Goal: Task Accomplishment & Management: Complete application form

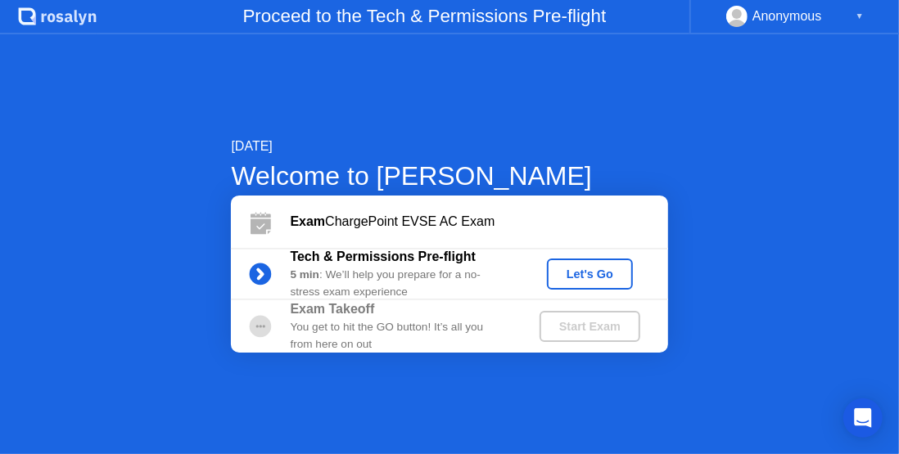
click at [604, 278] on div "Let's Go" at bounding box center [589, 274] width 73 height 13
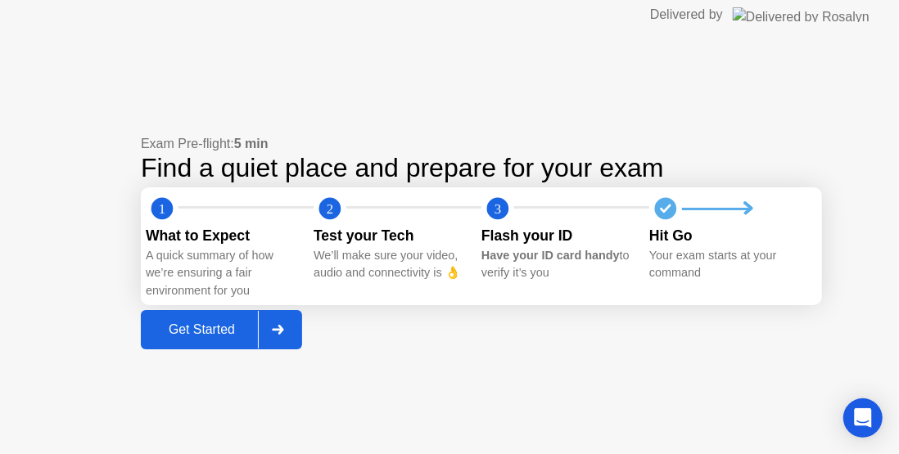
click at [216, 331] on div "Get Started" at bounding box center [202, 329] width 112 height 15
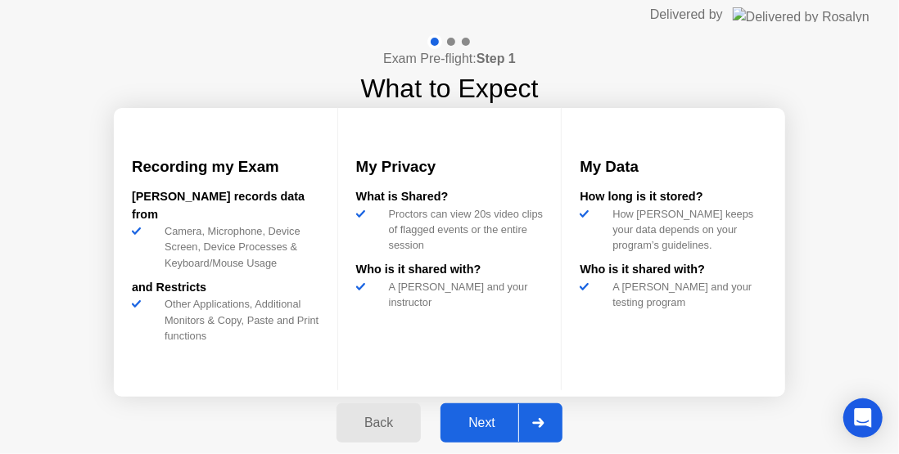
click at [473, 418] on div "Next" at bounding box center [481, 423] width 73 height 15
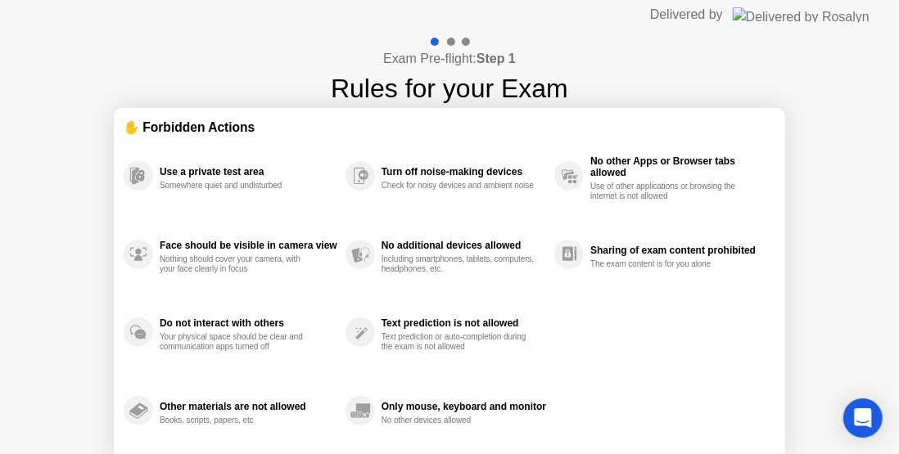
click at [681, 360] on div "Use a private test area Somewhere quiet and undisturbed Face should be visible …" at bounding box center [449, 293] width 651 height 313
click at [604, 96] on div "Exam Pre-flight: Step 1 Rules for your Exam ✋ Forbidden Actions Use a private t…" at bounding box center [449, 273] width 899 height 488
click at [456, 41] on div at bounding box center [449, 41] width 47 height 15
click at [451, 41] on div at bounding box center [451, 42] width 8 height 8
click at [619, 414] on div "Use a private test area Somewhere quiet and undisturbed Face should be visible …" at bounding box center [449, 293] width 651 height 313
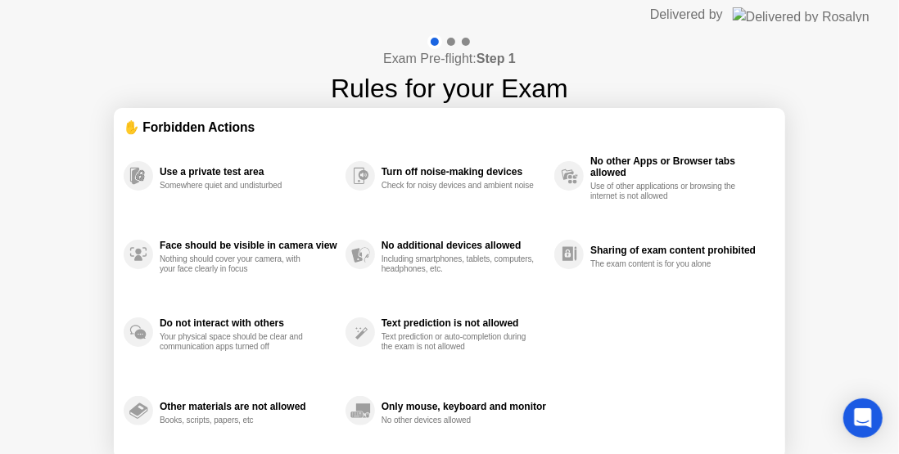
click at [655, 394] on div "Use a private test area Somewhere quiet and undisturbed Face should be visible …" at bounding box center [449, 293] width 651 height 313
click at [701, 354] on div "Use a private test area Somewhere quiet and undisturbed Face should be visible …" at bounding box center [449, 293] width 651 height 313
click at [610, 390] on div "Use a private test area Somewhere quiet and undisturbed Face should be visible …" at bounding box center [449, 293] width 651 height 313
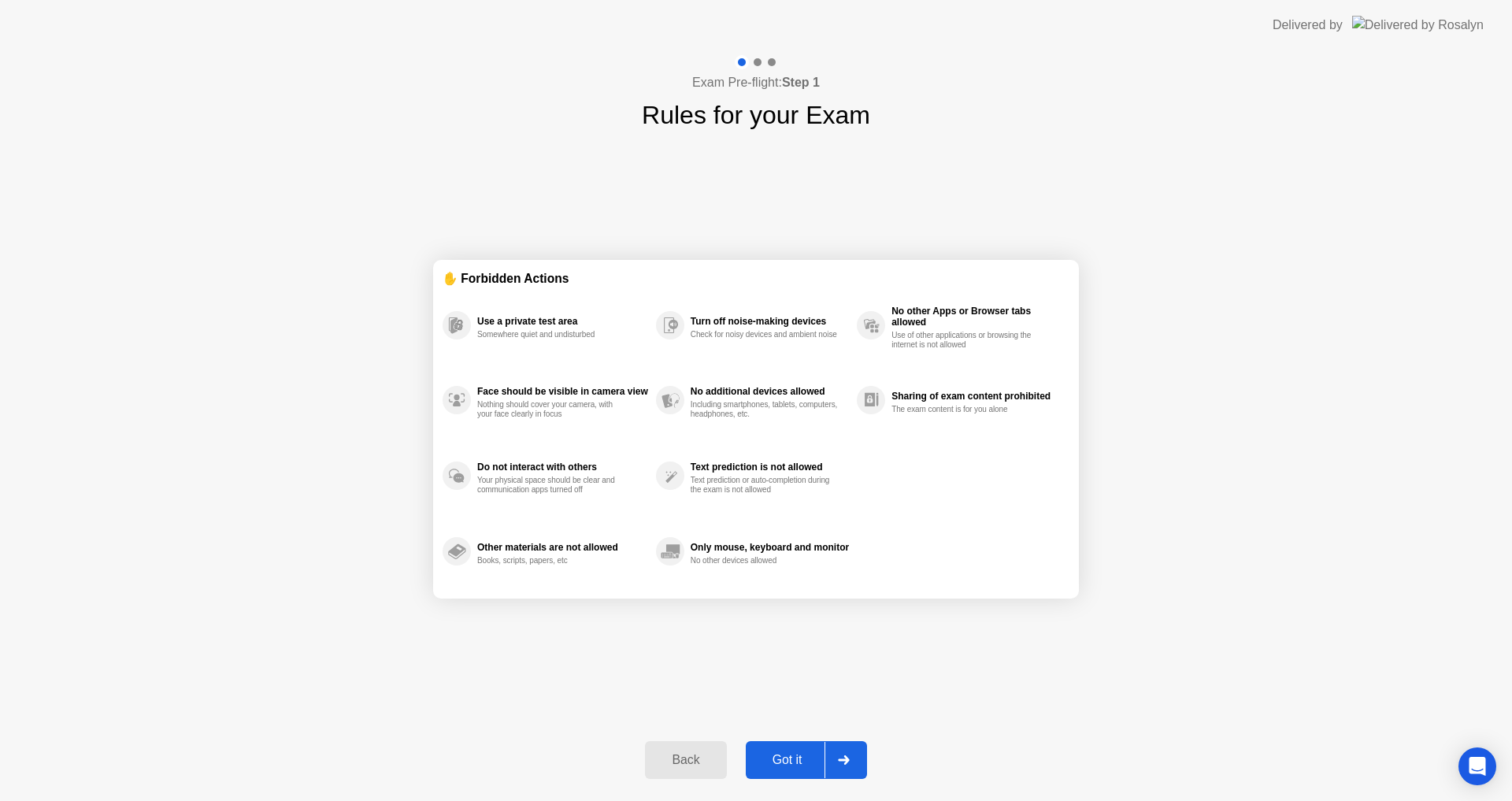
click at [787, 436] on div "Got it" at bounding box center [787, 760] width 74 height 14
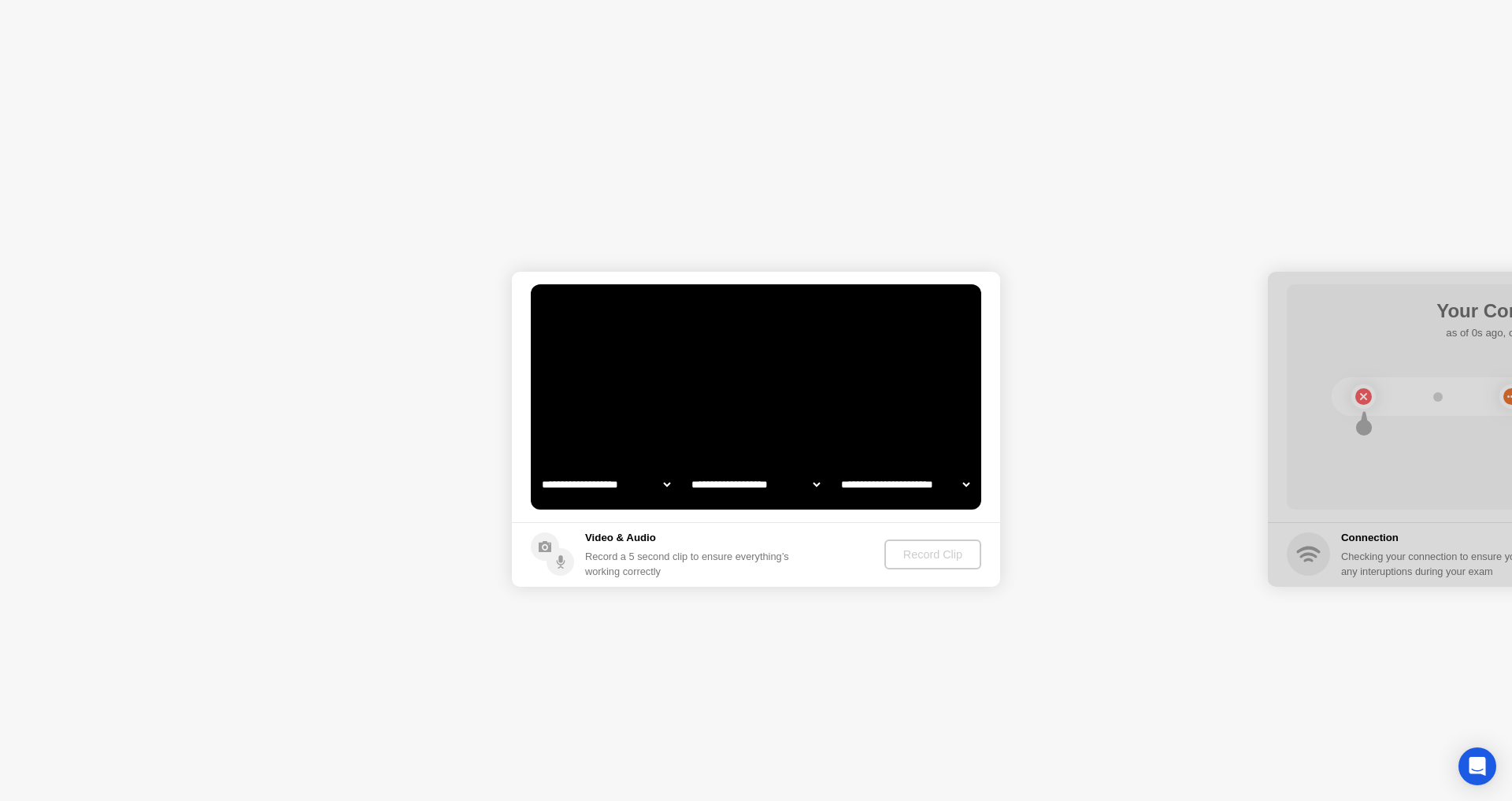
select select "**********"
select select "*******"
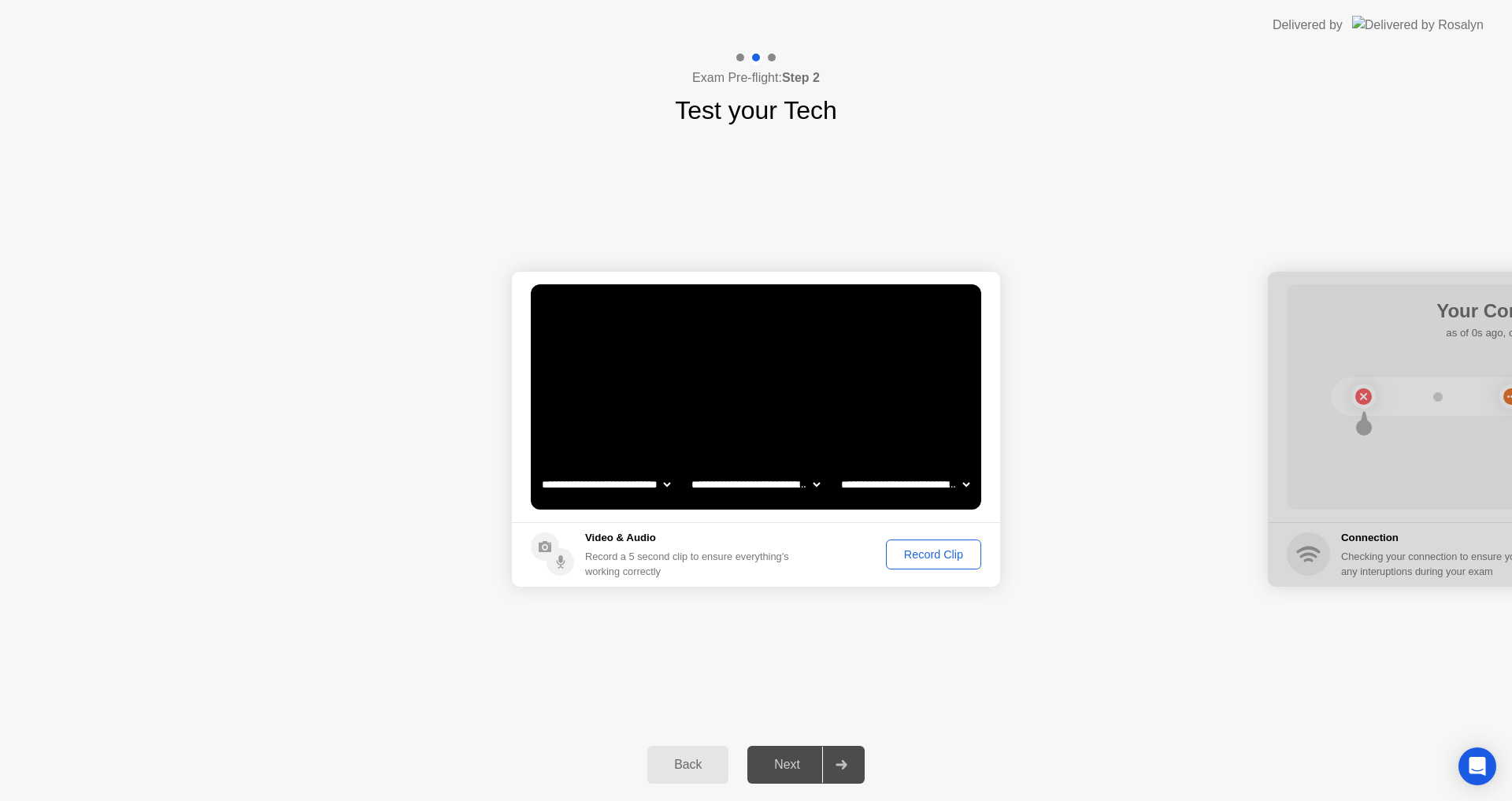
click at [864, 436] on div "Record Clip" at bounding box center [934, 555] width 85 height 13
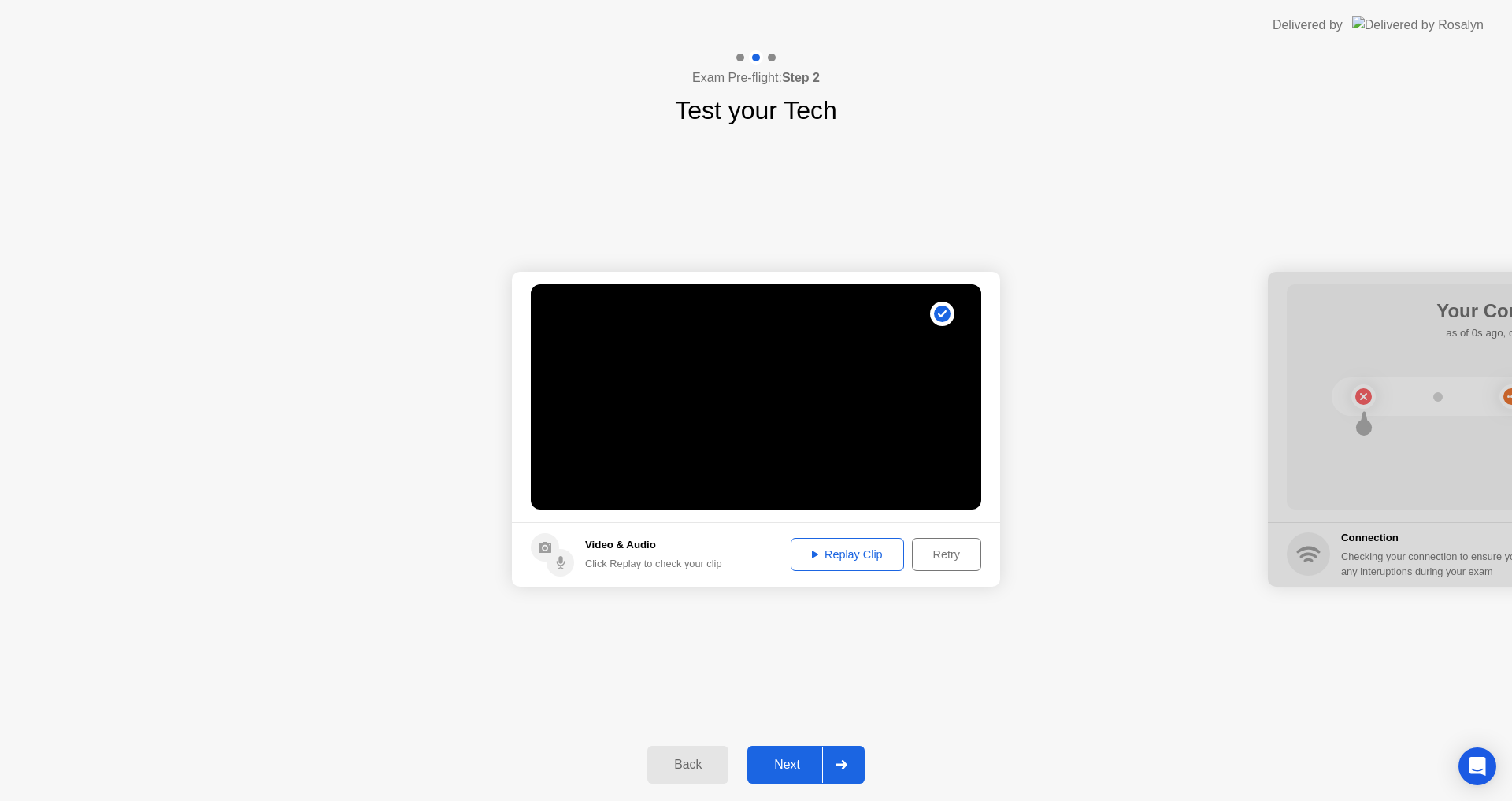
click at [840, 436] on div "Replay Clip" at bounding box center [847, 555] width 102 height 13
click at [793, 436] on button "Next" at bounding box center [807, 764] width 117 height 38
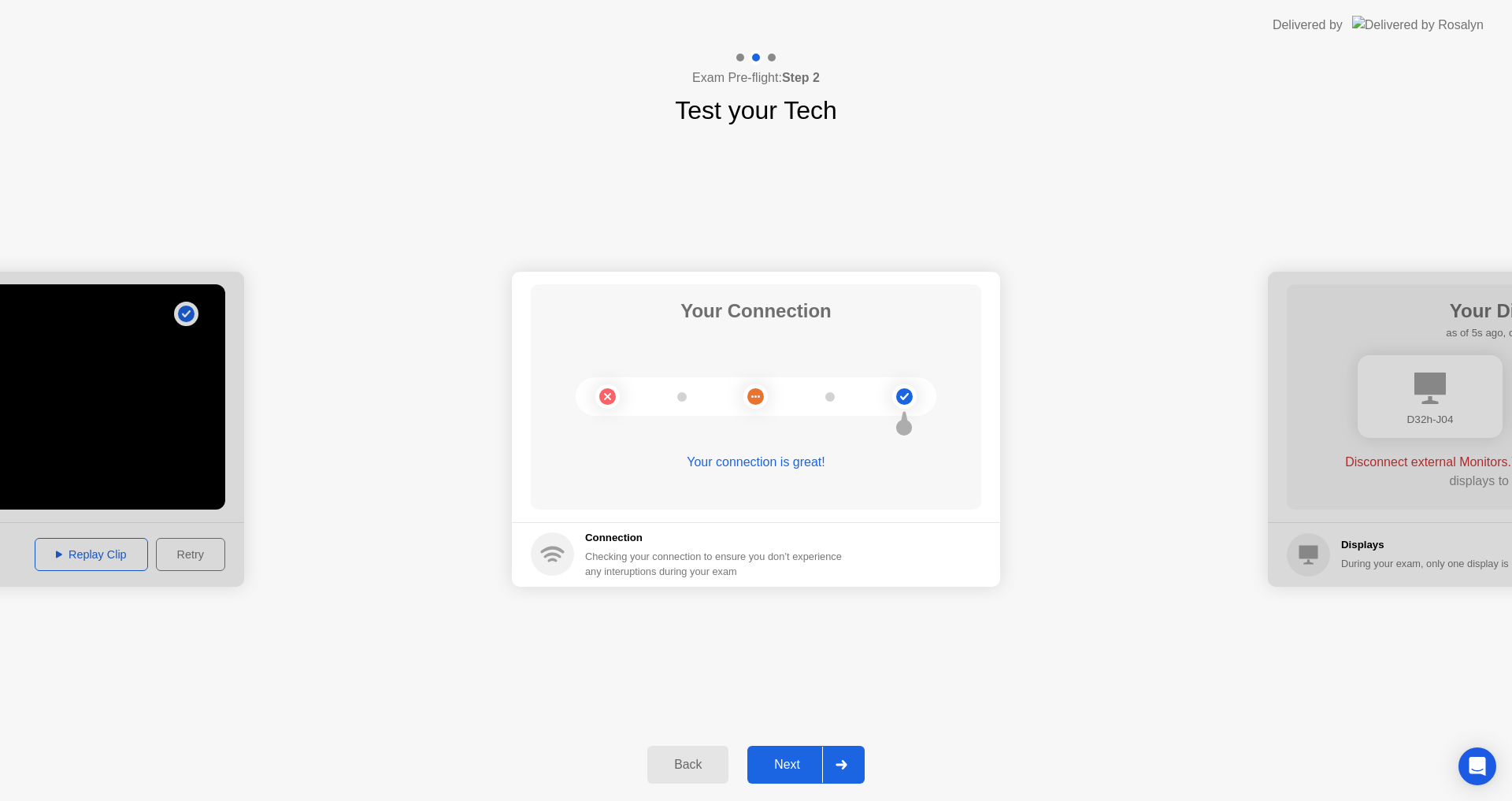
click at [812, 436] on div "**********" at bounding box center [756, 428] width 1512 height 600
click at [793, 436] on button "Next" at bounding box center [807, 764] width 117 height 38
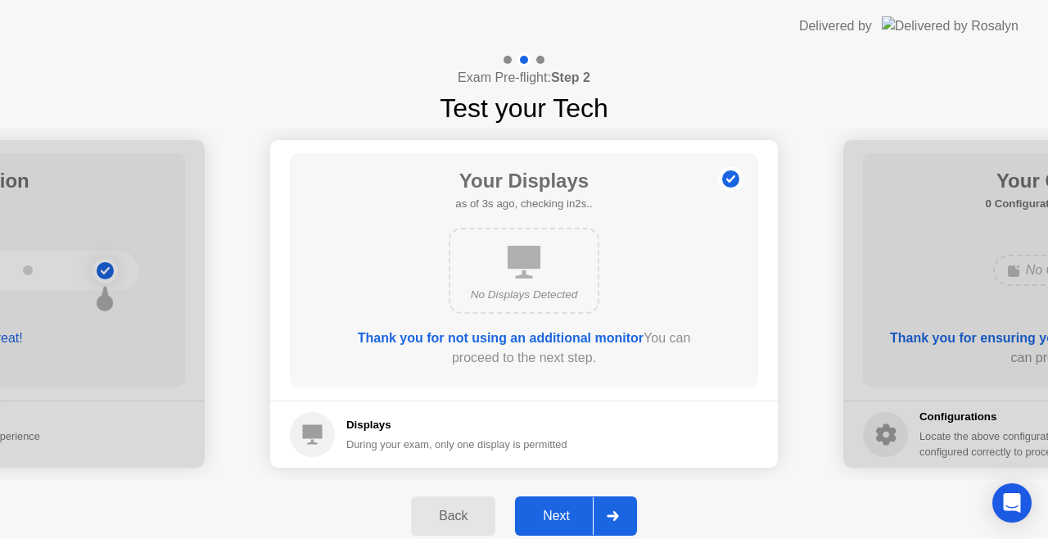
click at [558, 453] on div "Next" at bounding box center [556, 515] width 73 height 15
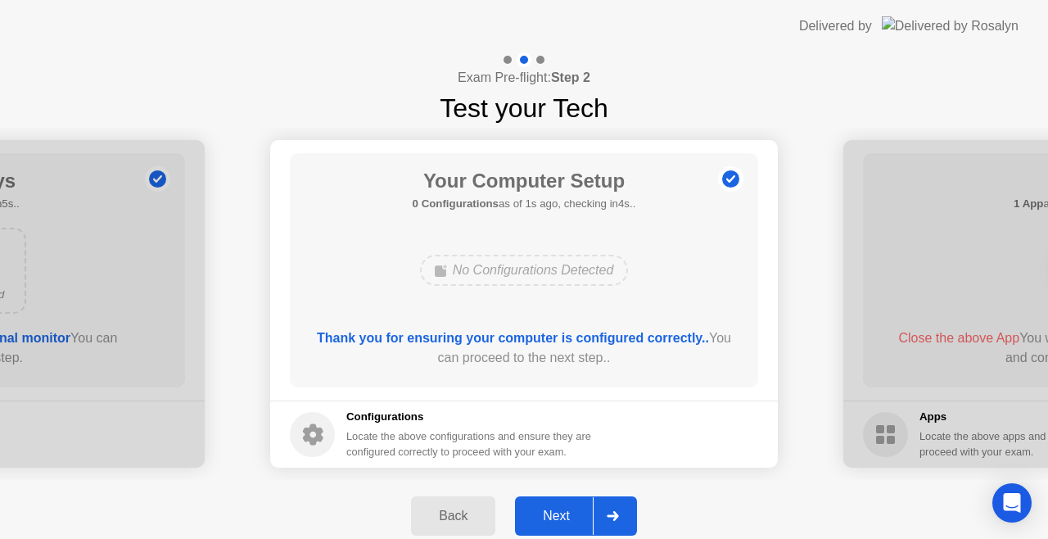
click at [552, 453] on div "Next" at bounding box center [556, 515] width 73 height 15
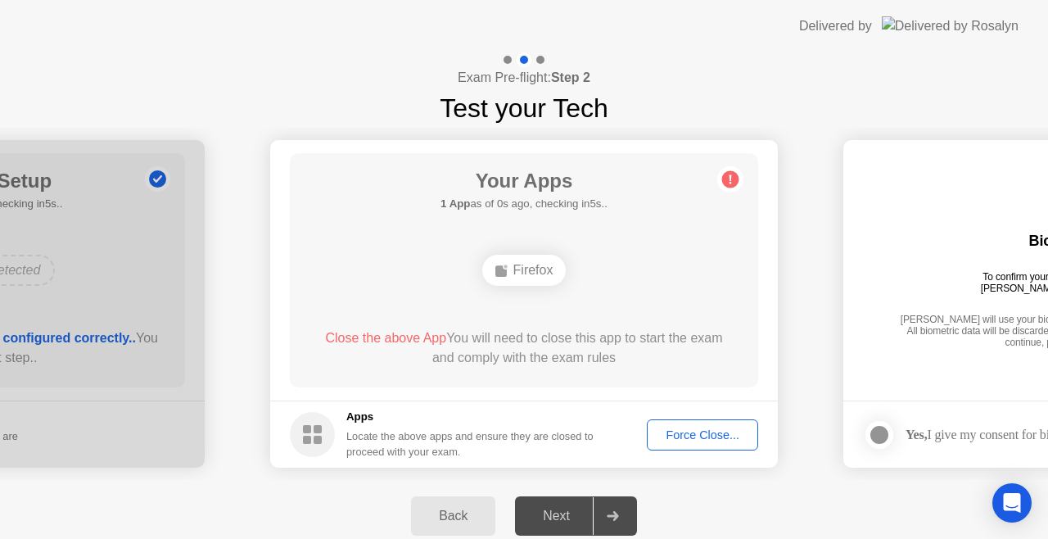
click at [730, 358] on div "Close the above App You will need to close this app to start the exam and compl…" at bounding box center [523, 347] width 421 height 39
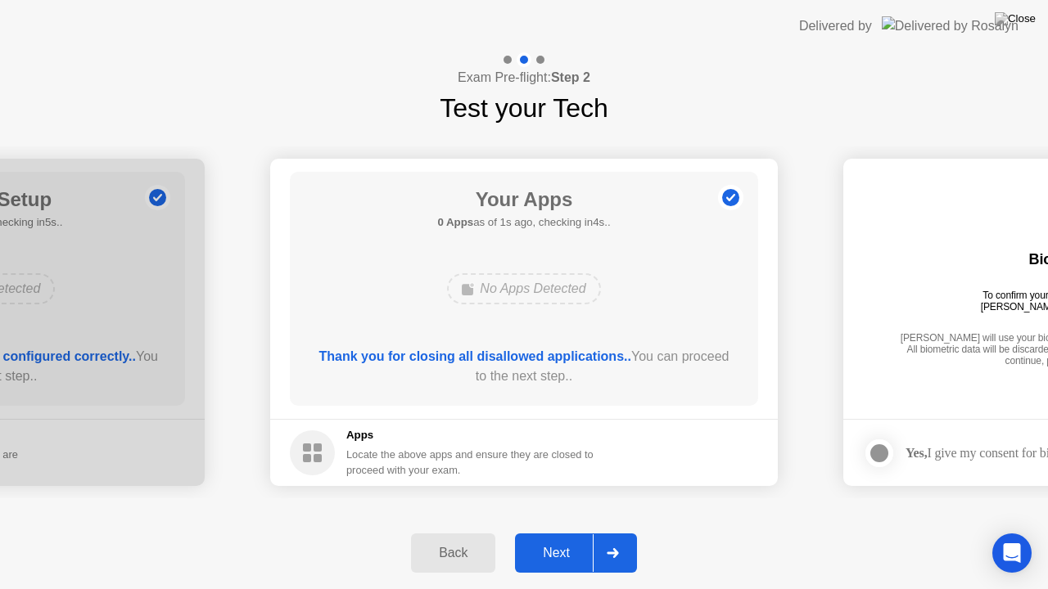
click at [548, 453] on div "Next" at bounding box center [556, 553] width 73 height 15
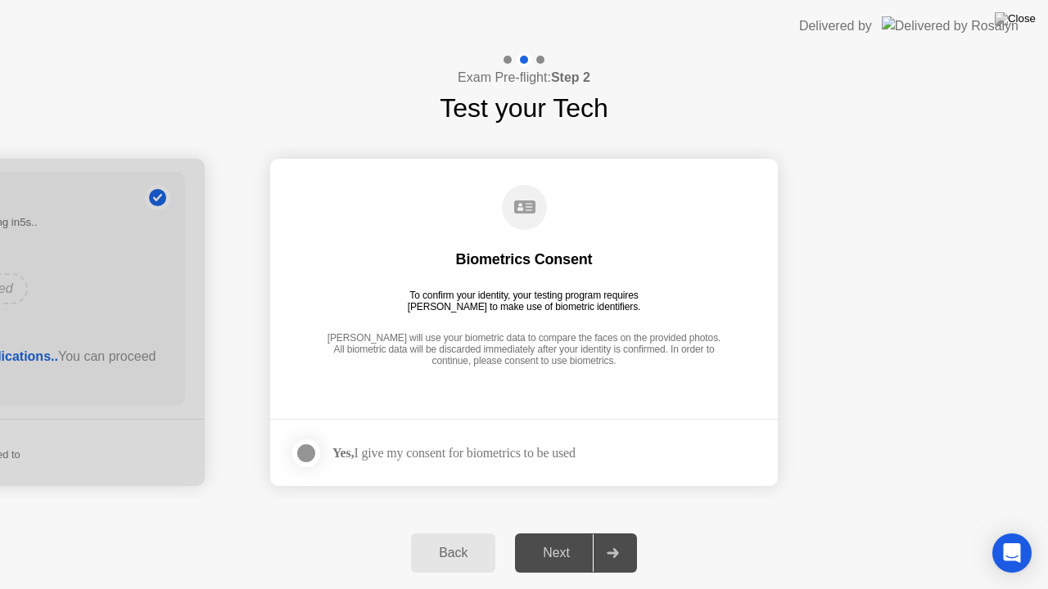
click at [307, 453] on div at bounding box center [306, 454] width 20 height 20
click at [556, 453] on div "Next" at bounding box center [556, 553] width 73 height 15
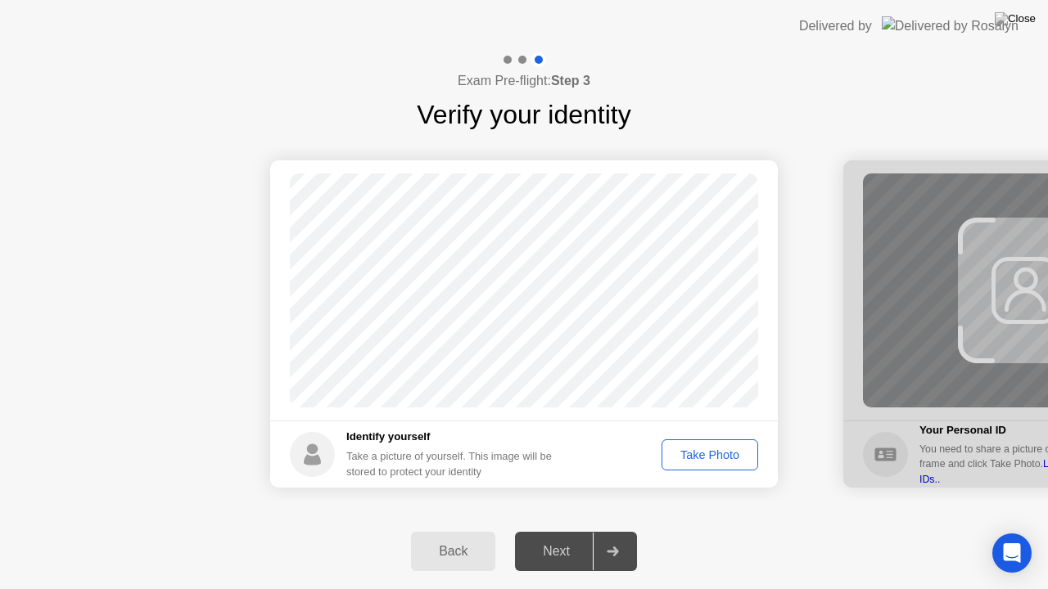
click at [698, 452] on div "Take Photo" at bounding box center [709, 454] width 85 height 13
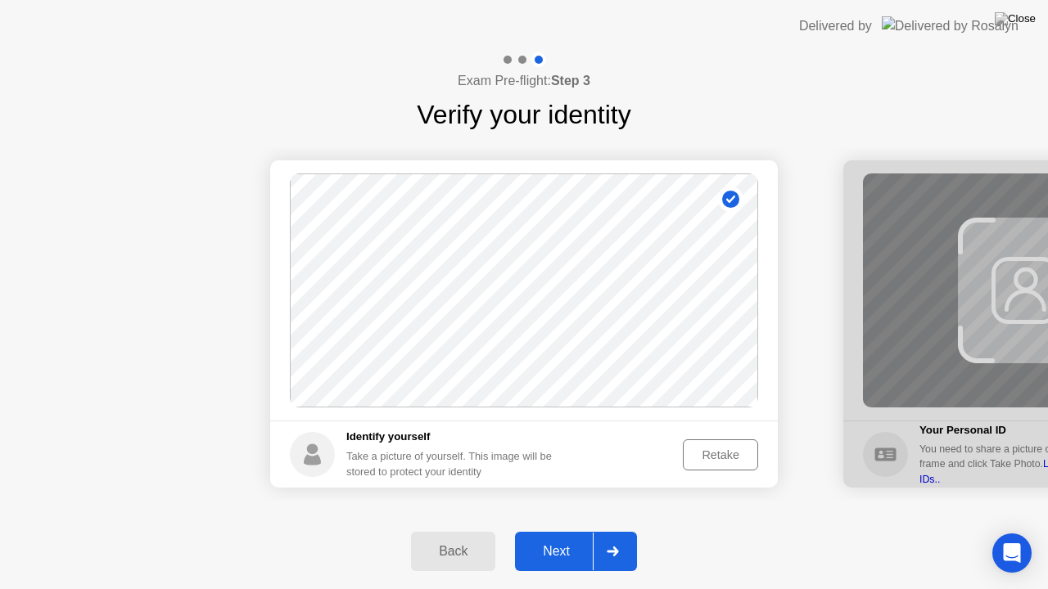
click at [559, 453] on div "Next" at bounding box center [556, 551] width 73 height 15
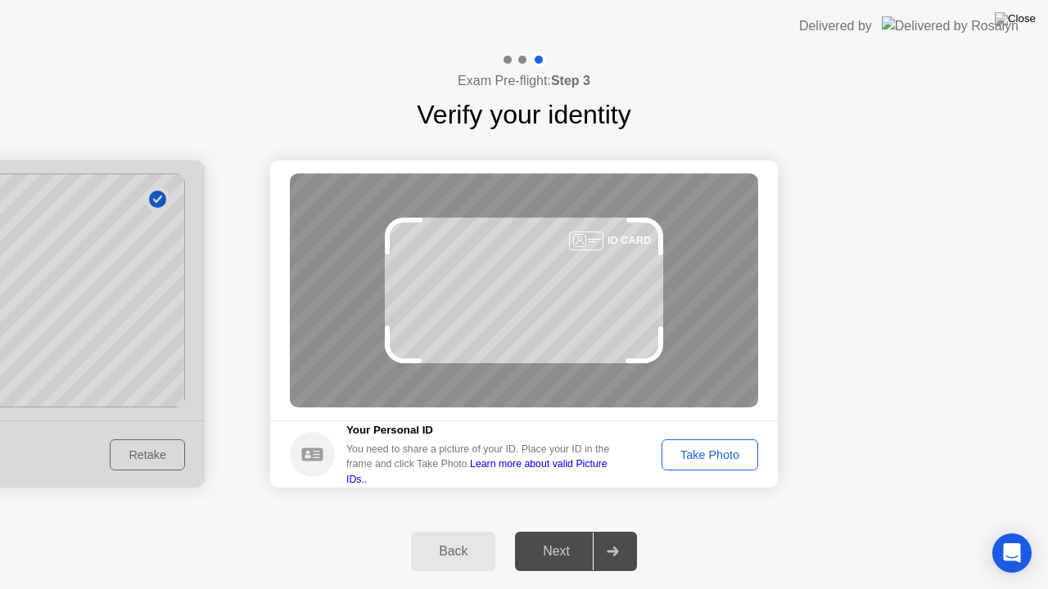
click at [723, 453] on div "Take Photo" at bounding box center [709, 454] width 85 height 13
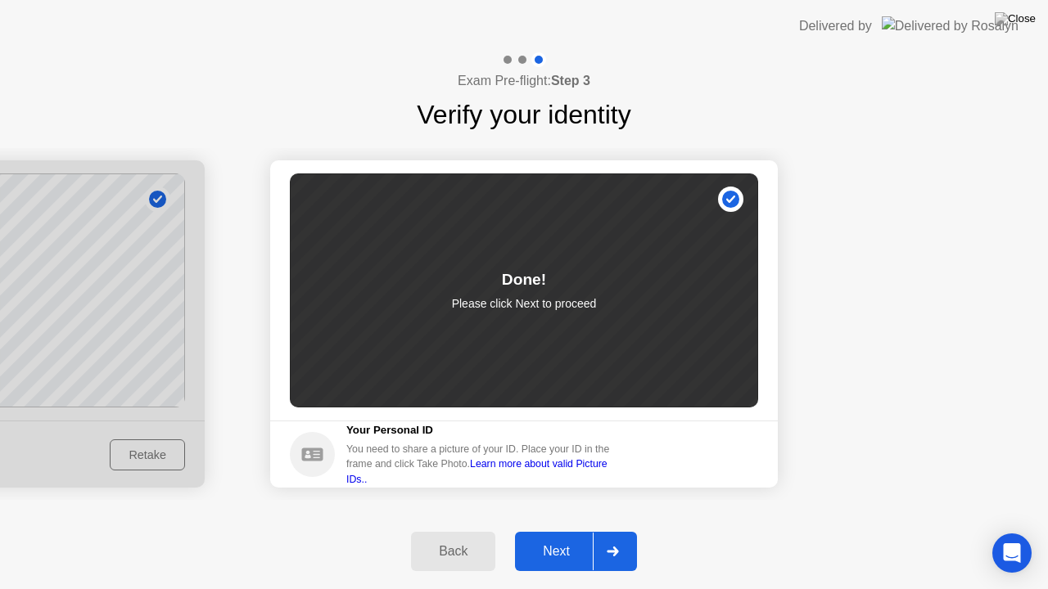
click at [576, 453] on div "Next" at bounding box center [556, 551] width 73 height 15
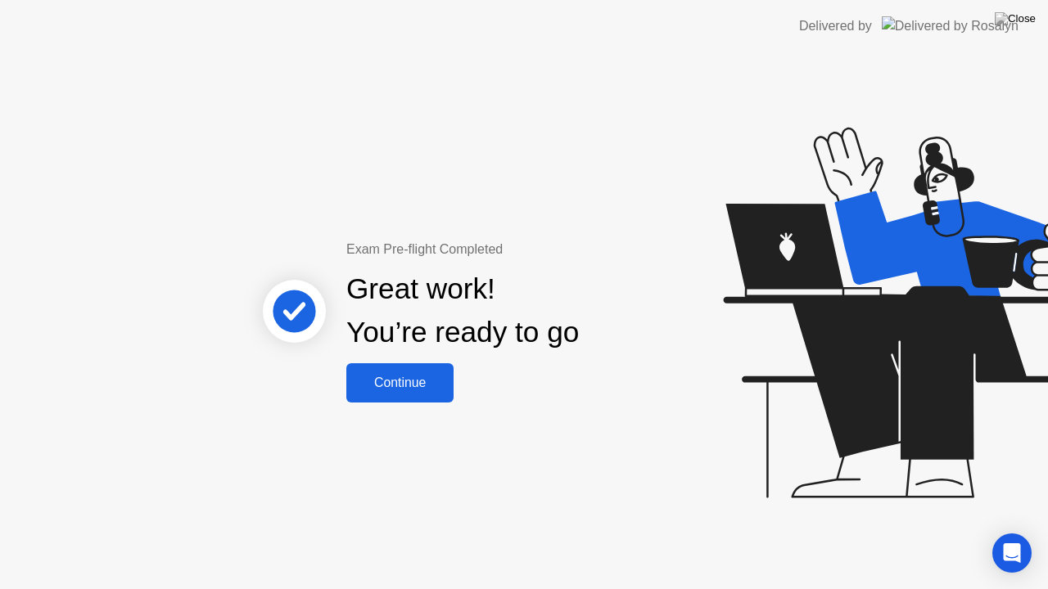
click at [419, 385] on div "Continue" at bounding box center [399, 383] width 97 height 15
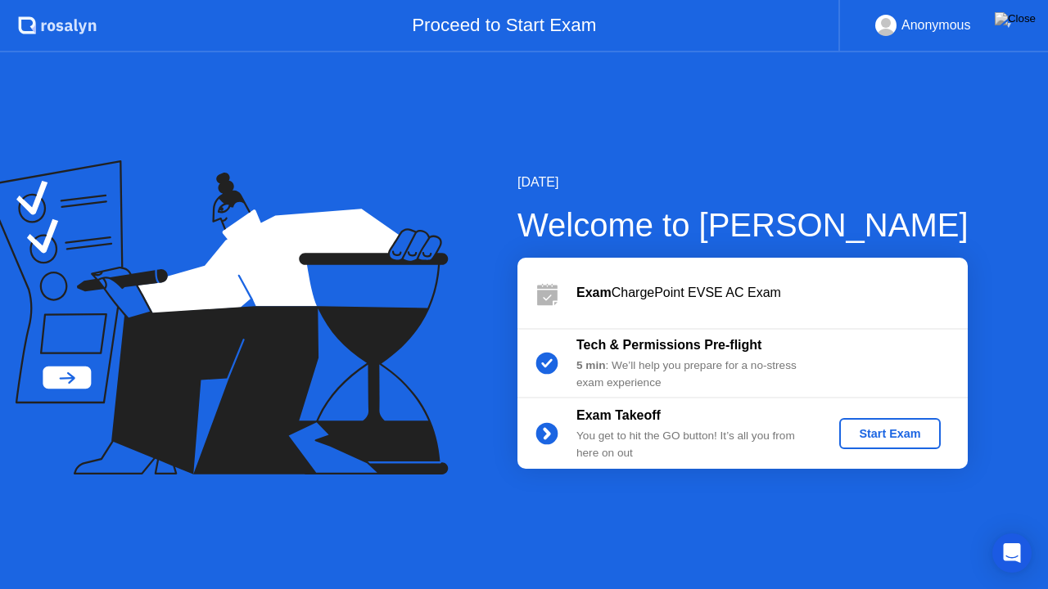
click at [882, 435] on div "Start Exam" at bounding box center [889, 433] width 88 height 13
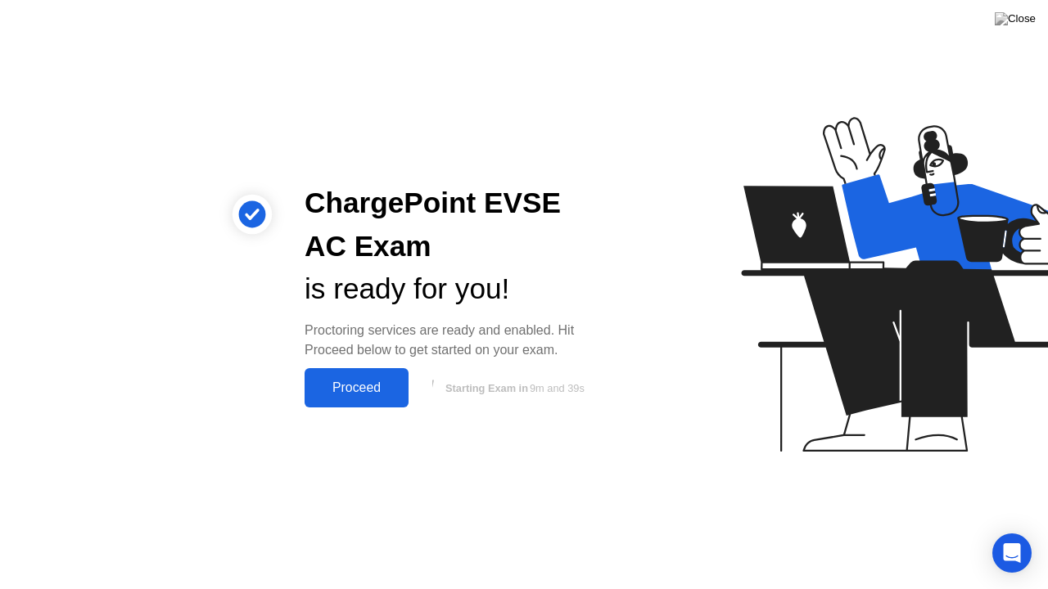
click at [388, 381] on div "Proceed" at bounding box center [356, 388] width 94 height 15
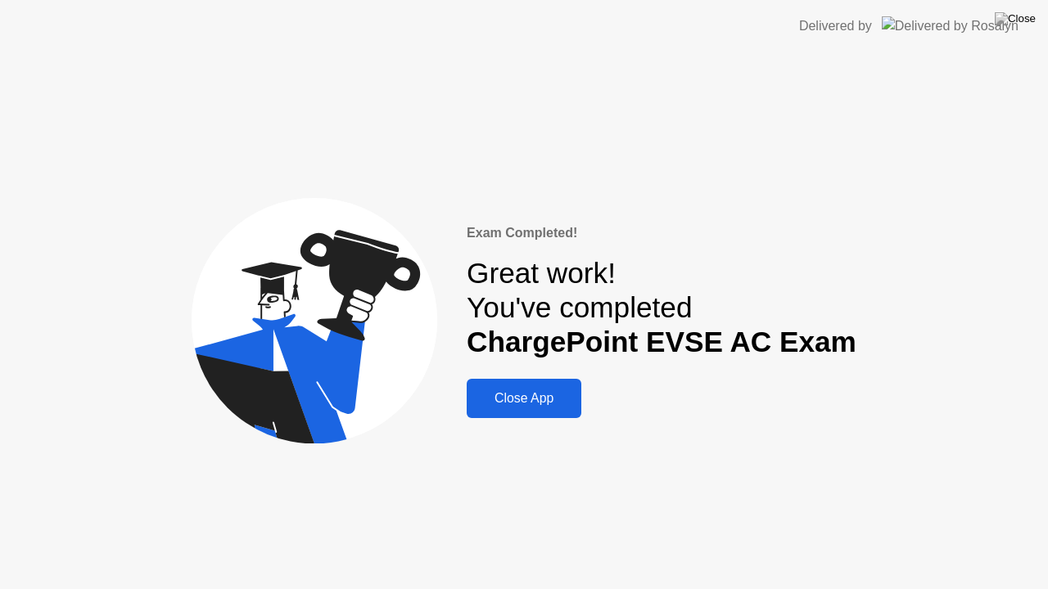
click at [547, 404] on div "Close App" at bounding box center [523, 398] width 105 height 15
